Goal: Task Accomplishment & Management: Manage account settings

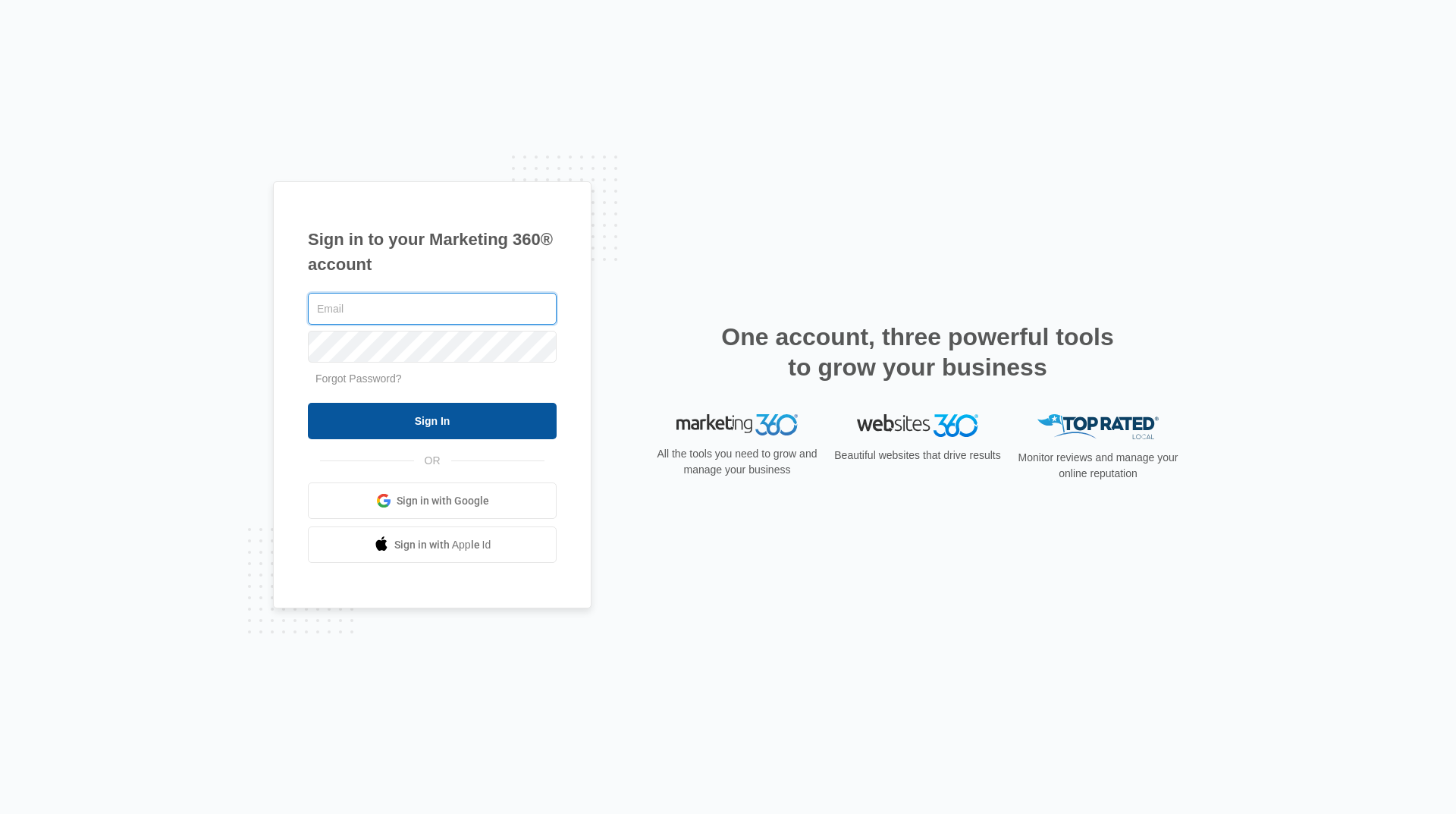
type input "[EMAIL_ADDRESS][DOMAIN_NAME]"
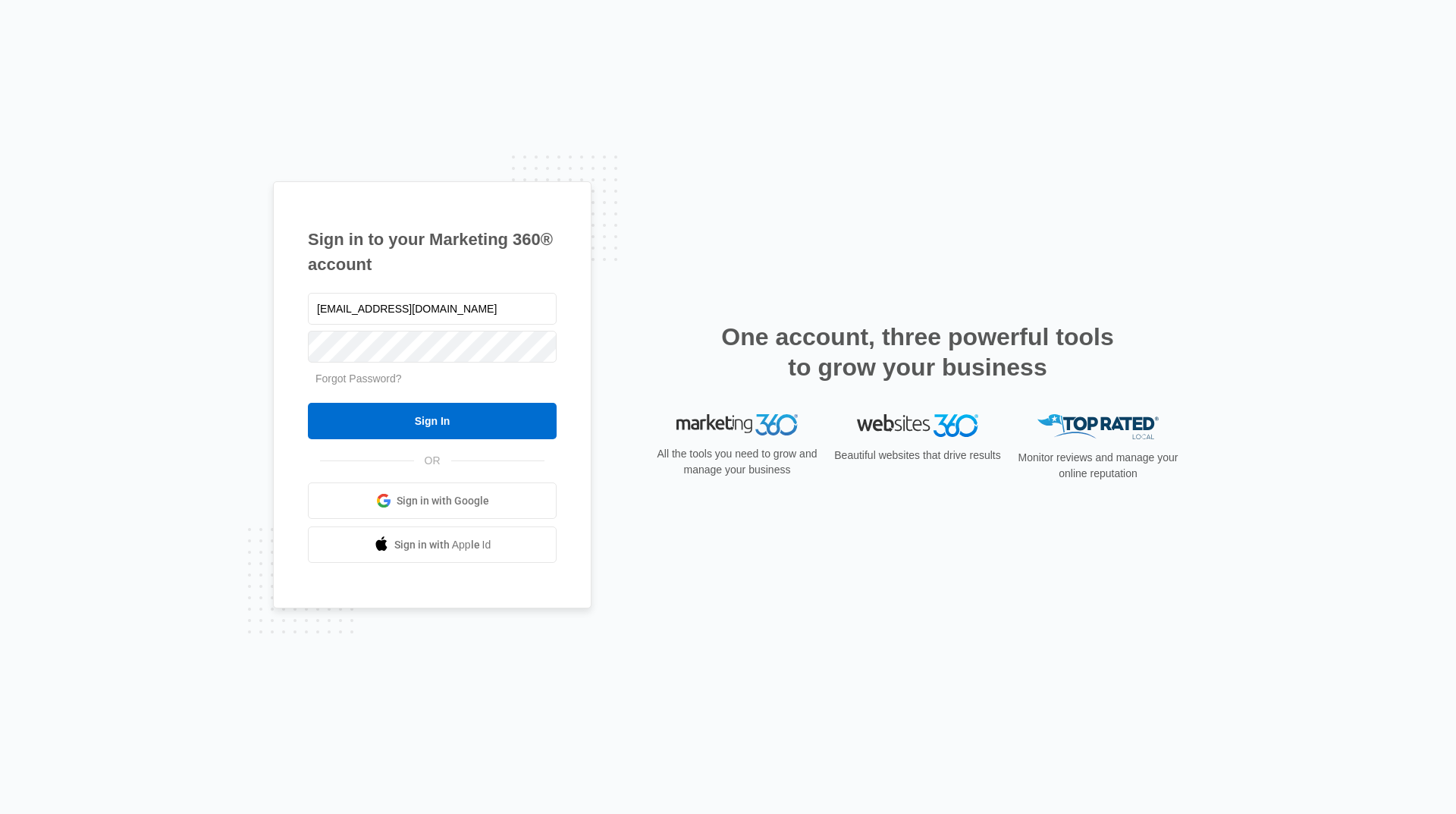
drag, startPoint x: 440, startPoint y: 421, endPoint x: 436, endPoint y: 387, distance: 34.2
click at [440, 421] on input "Sign In" at bounding box center [432, 421] width 249 height 37
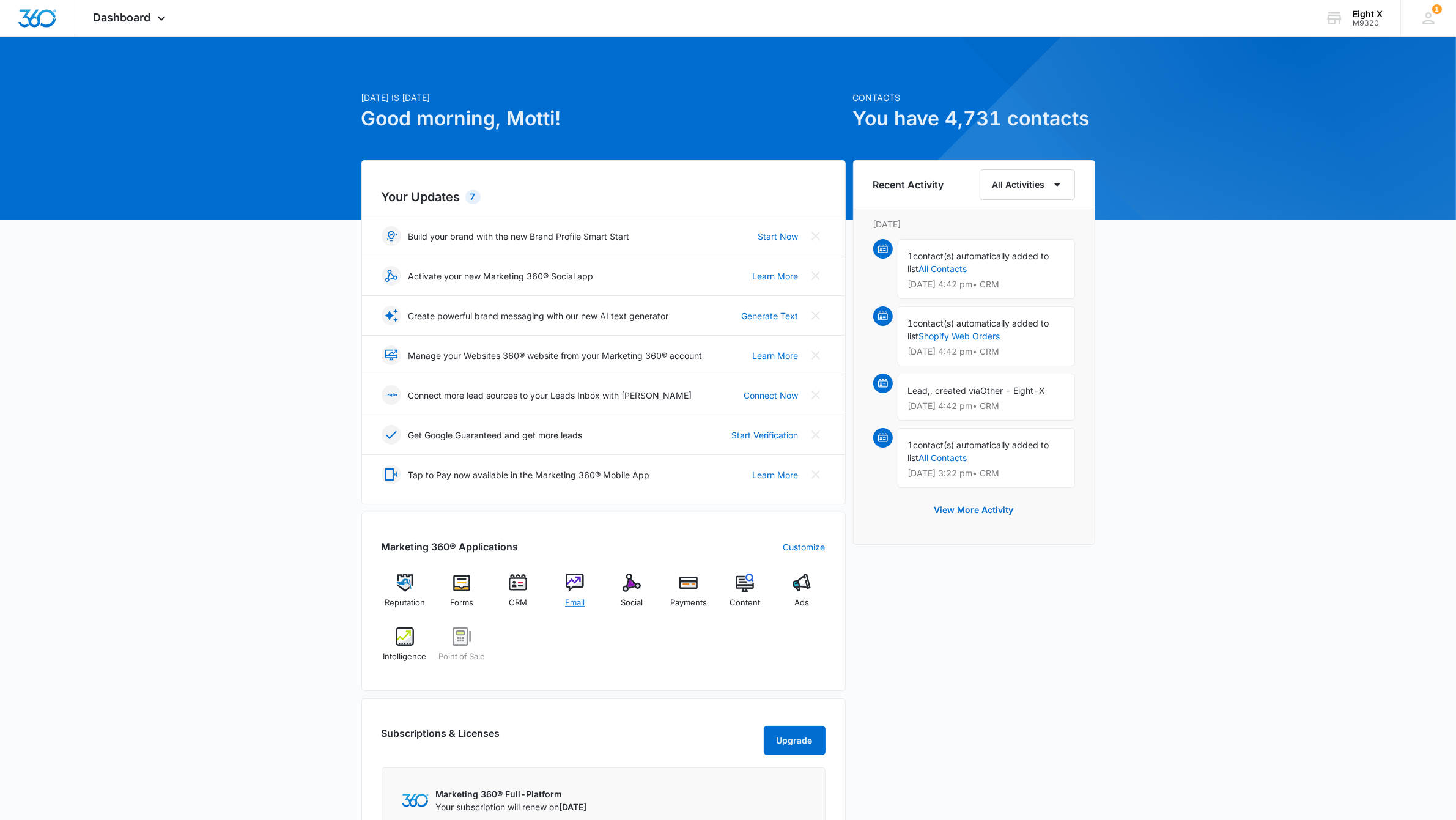
click at [558, 589] on div "Email" at bounding box center [575, 595] width 47 height 44
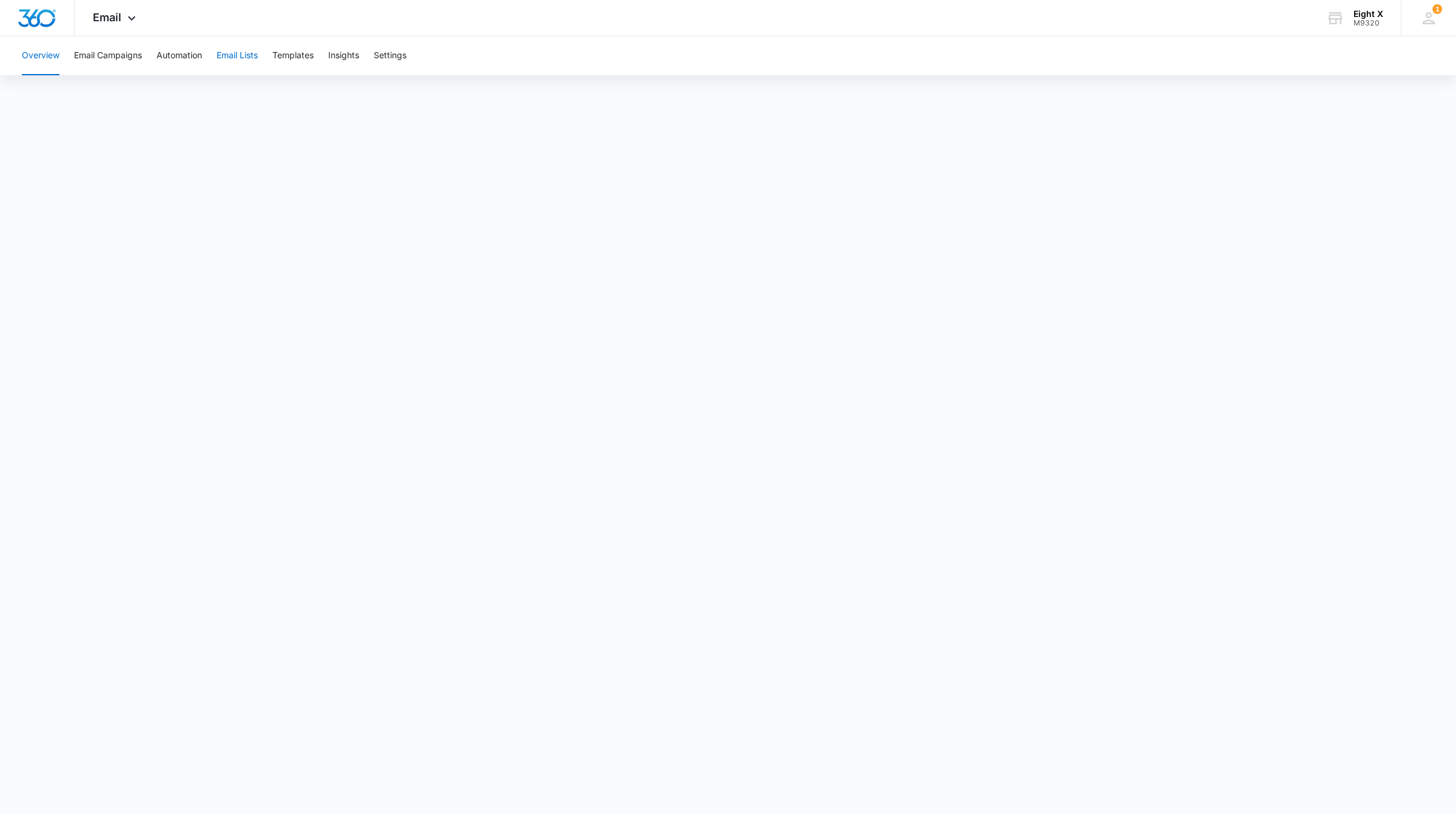
click at [252, 55] on button "Email Lists" at bounding box center [237, 55] width 41 height 39
click at [220, 55] on button "Email Lists" at bounding box center [237, 55] width 41 height 39
click at [184, 59] on button "Automation" at bounding box center [179, 55] width 45 height 39
click at [131, 61] on button "Email Campaigns" at bounding box center [108, 55] width 68 height 39
click at [241, 55] on button "Email Lists" at bounding box center [237, 55] width 41 height 39
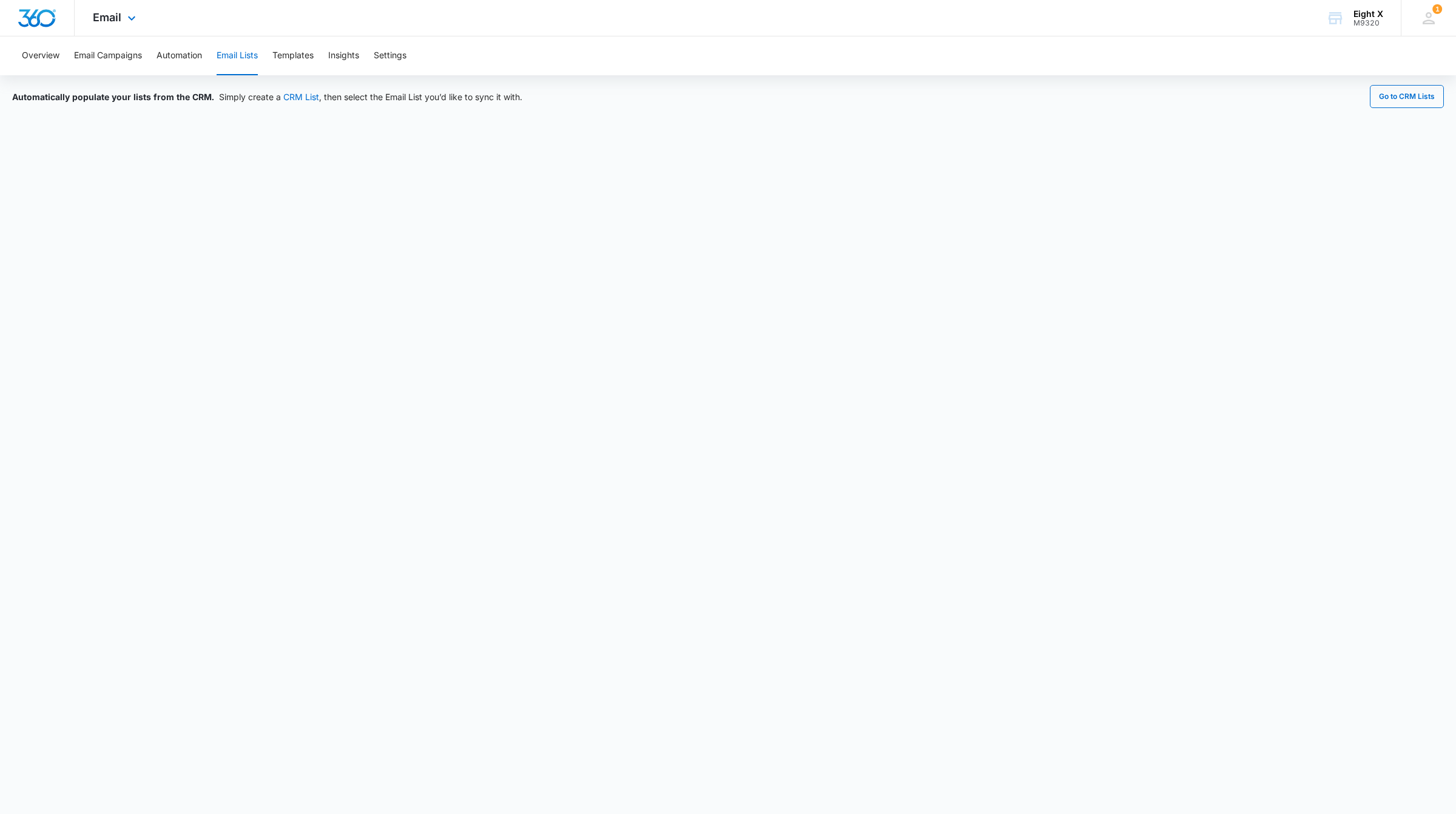
click at [26, 19] on img "Dashboard" at bounding box center [37, 18] width 39 height 18
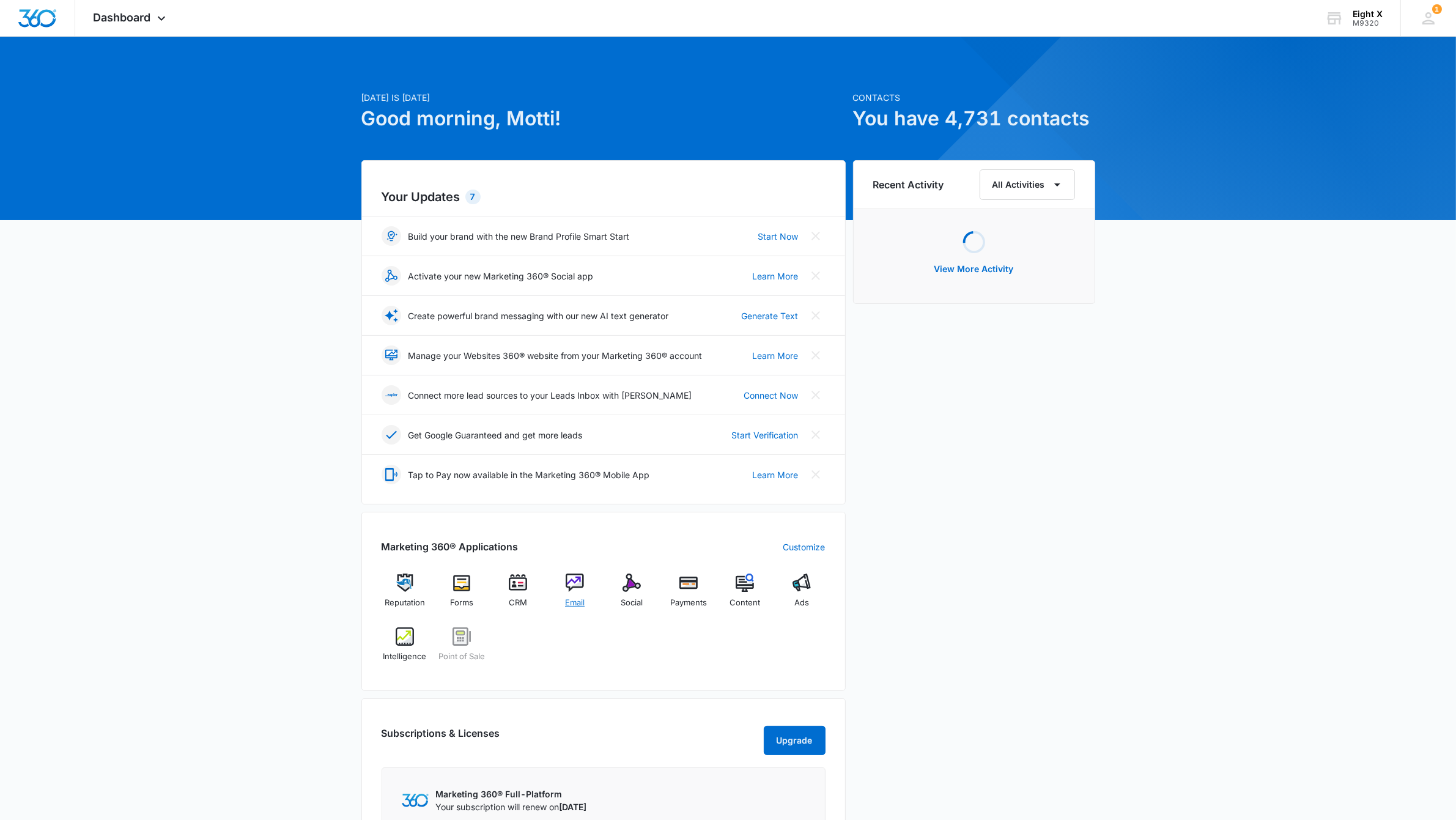
click at [577, 591] on img at bounding box center [575, 582] width 19 height 19
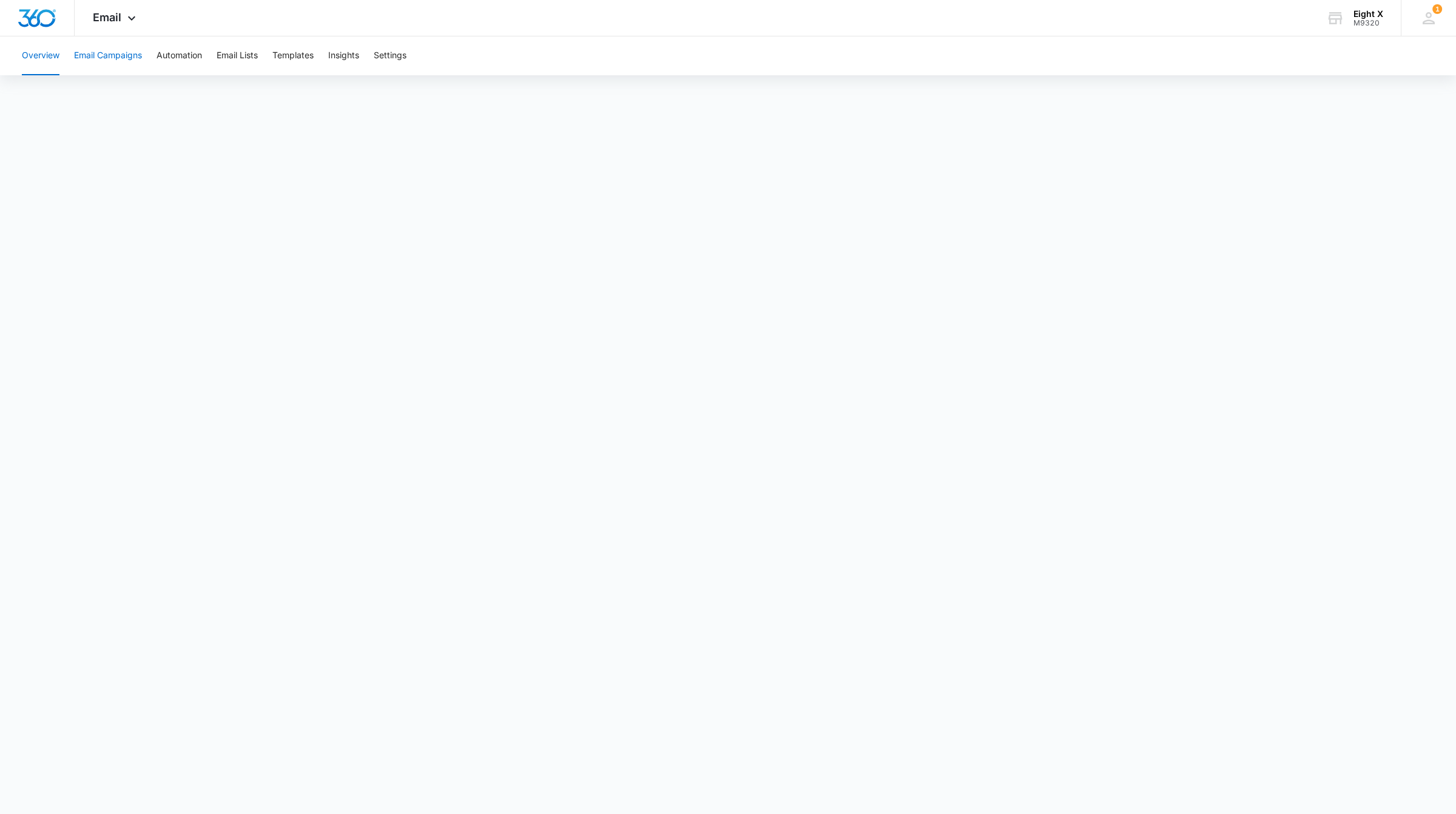
click at [114, 54] on button "Email Campaigns" at bounding box center [108, 55] width 68 height 39
click at [222, 58] on button "Email Lists" at bounding box center [237, 55] width 41 height 39
